Goal: Navigation & Orientation: Find specific page/section

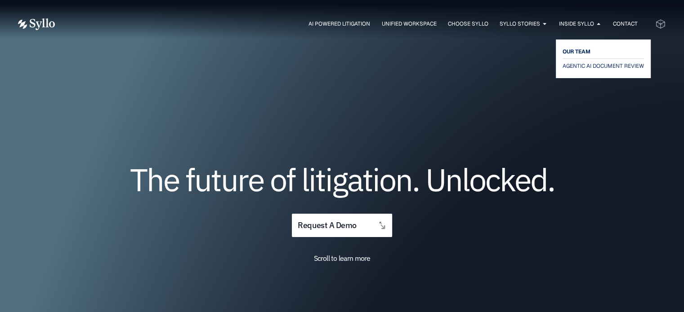
click at [577, 49] on span "OUR TEAM" at bounding box center [576, 51] width 28 height 11
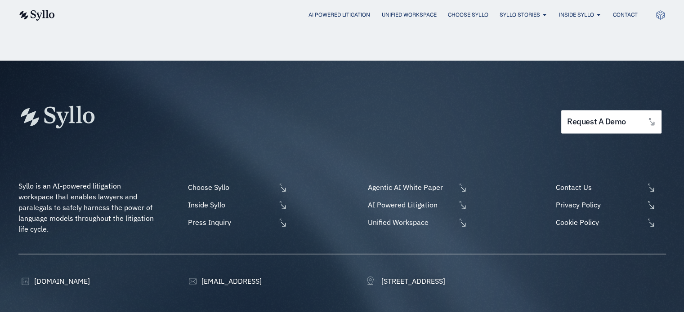
scroll to position [1213, 0]
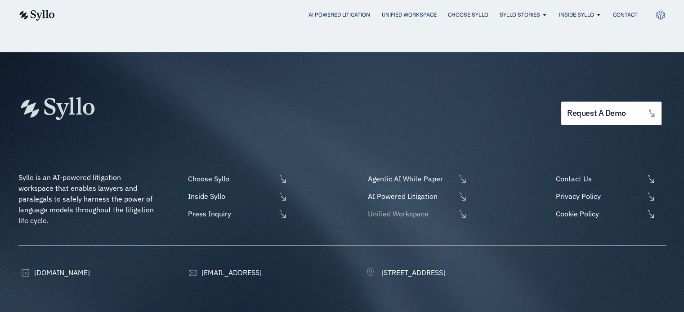
click at [378, 209] on span "Unified Workspace" at bounding box center [410, 214] width 90 height 11
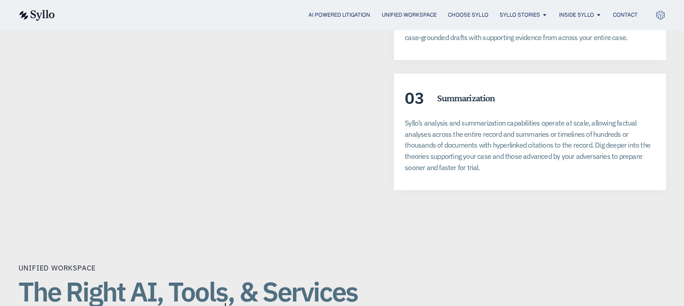
scroll to position [2356, 0]
